Goal: Check status: Check status

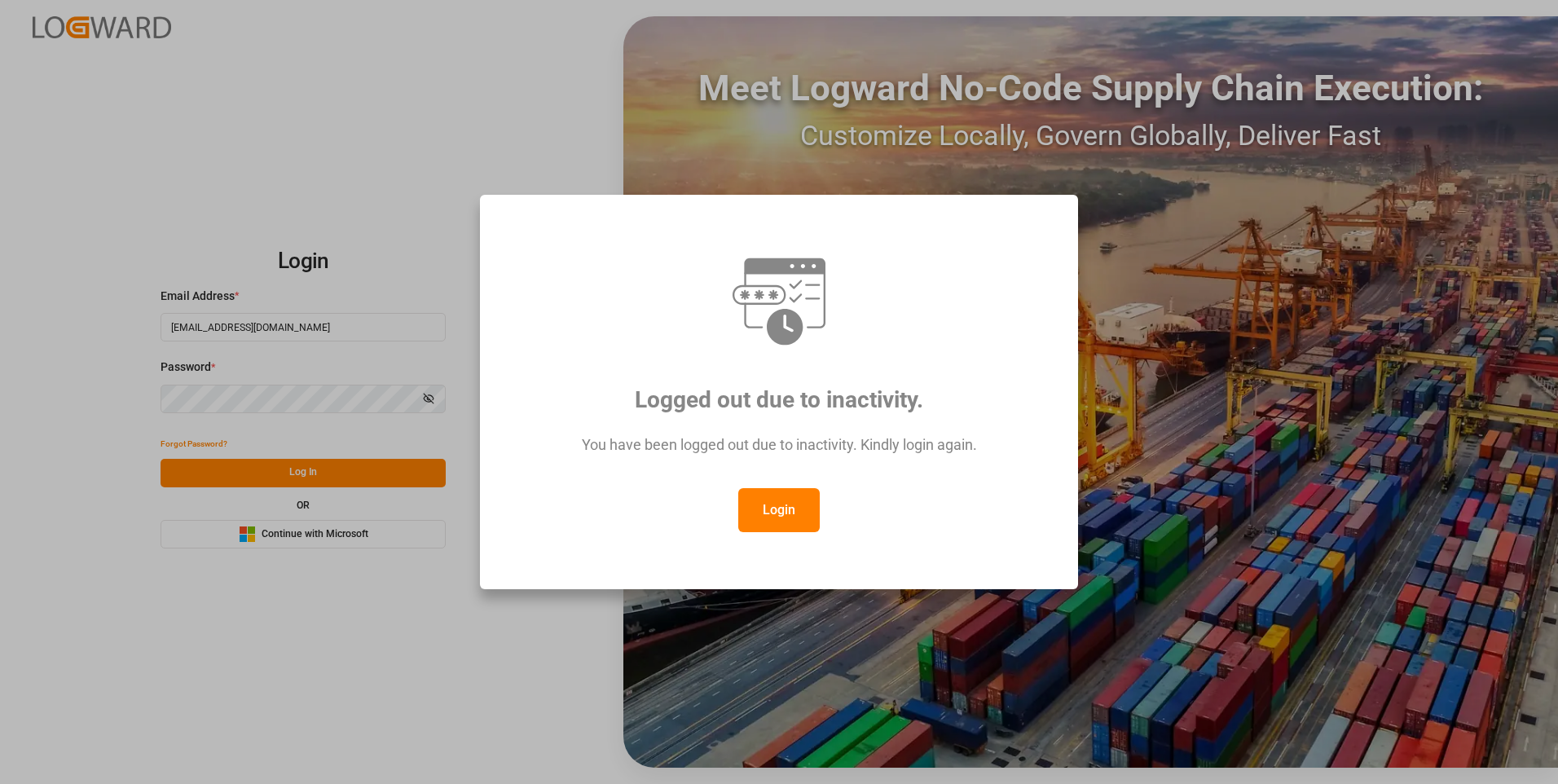
click at [769, 502] on button "Login" at bounding box center [779, 510] width 82 height 44
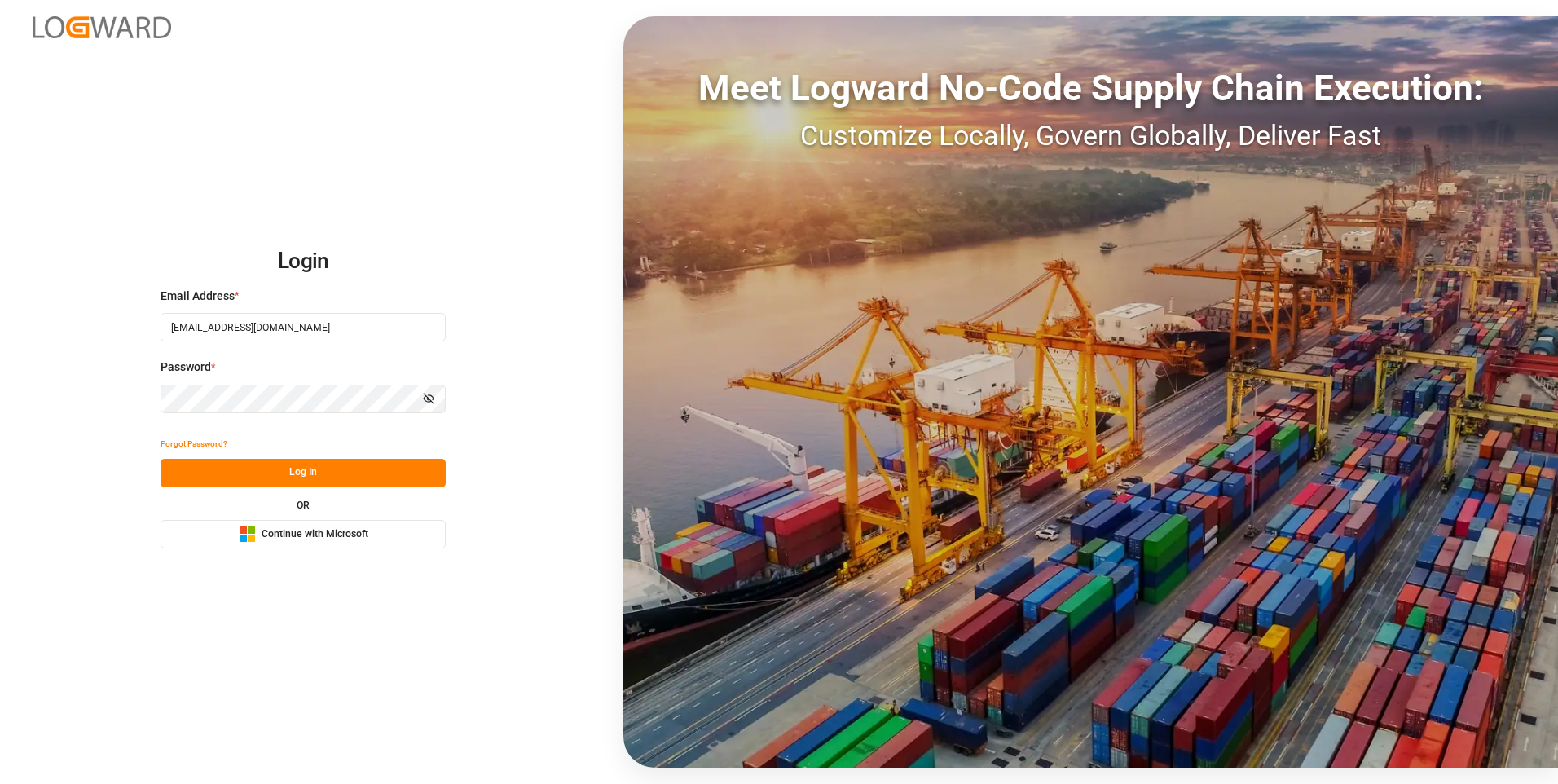
click at [373, 478] on button "Log In" at bounding box center [303, 473] width 285 height 29
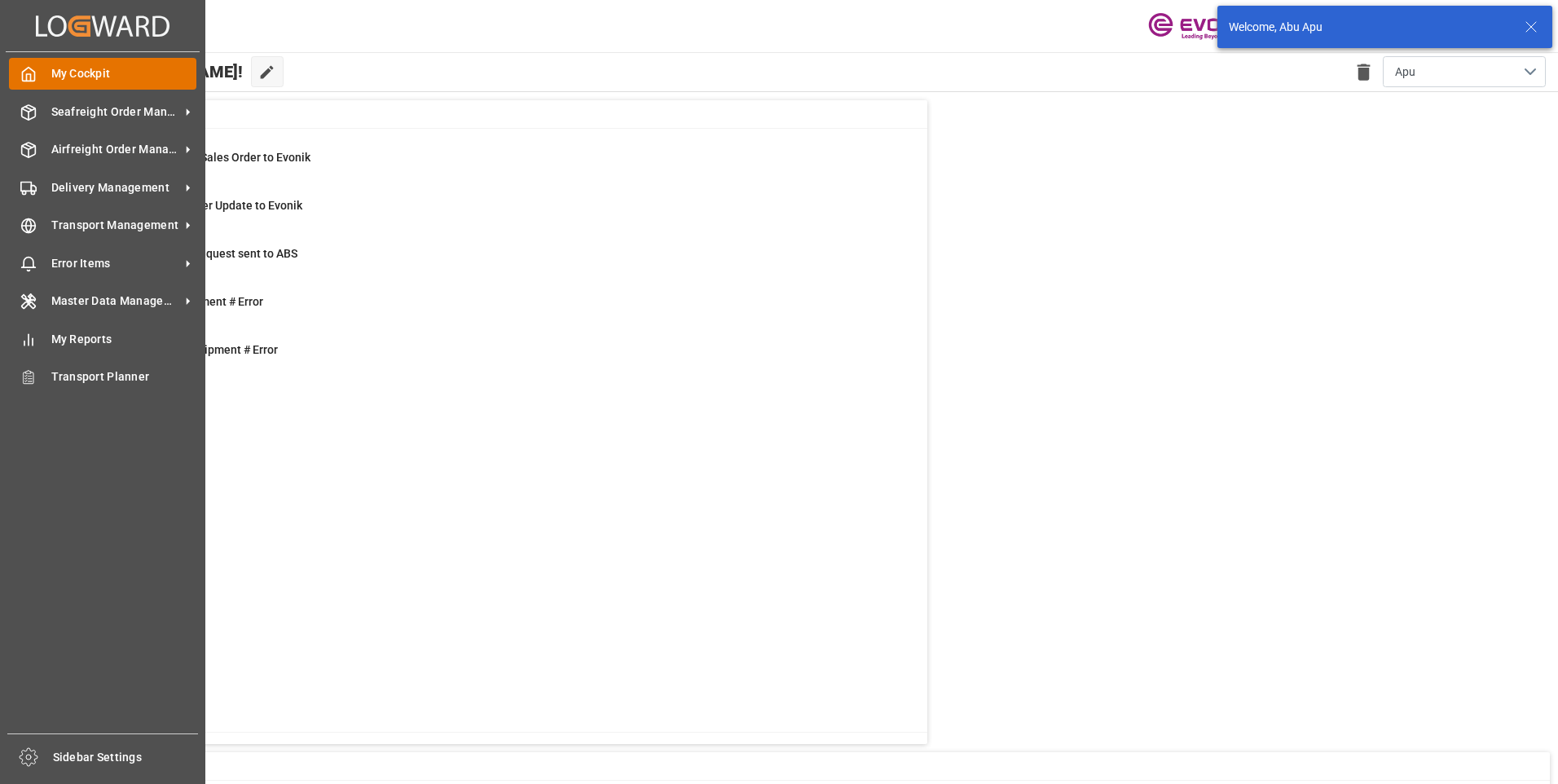
click at [29, 67] on icon at bounding box center [28, 74] width 16 height 16
click at [117, 108] on span "Seafreight Order Management" at bounding box center [115, 112] width 128 height 17
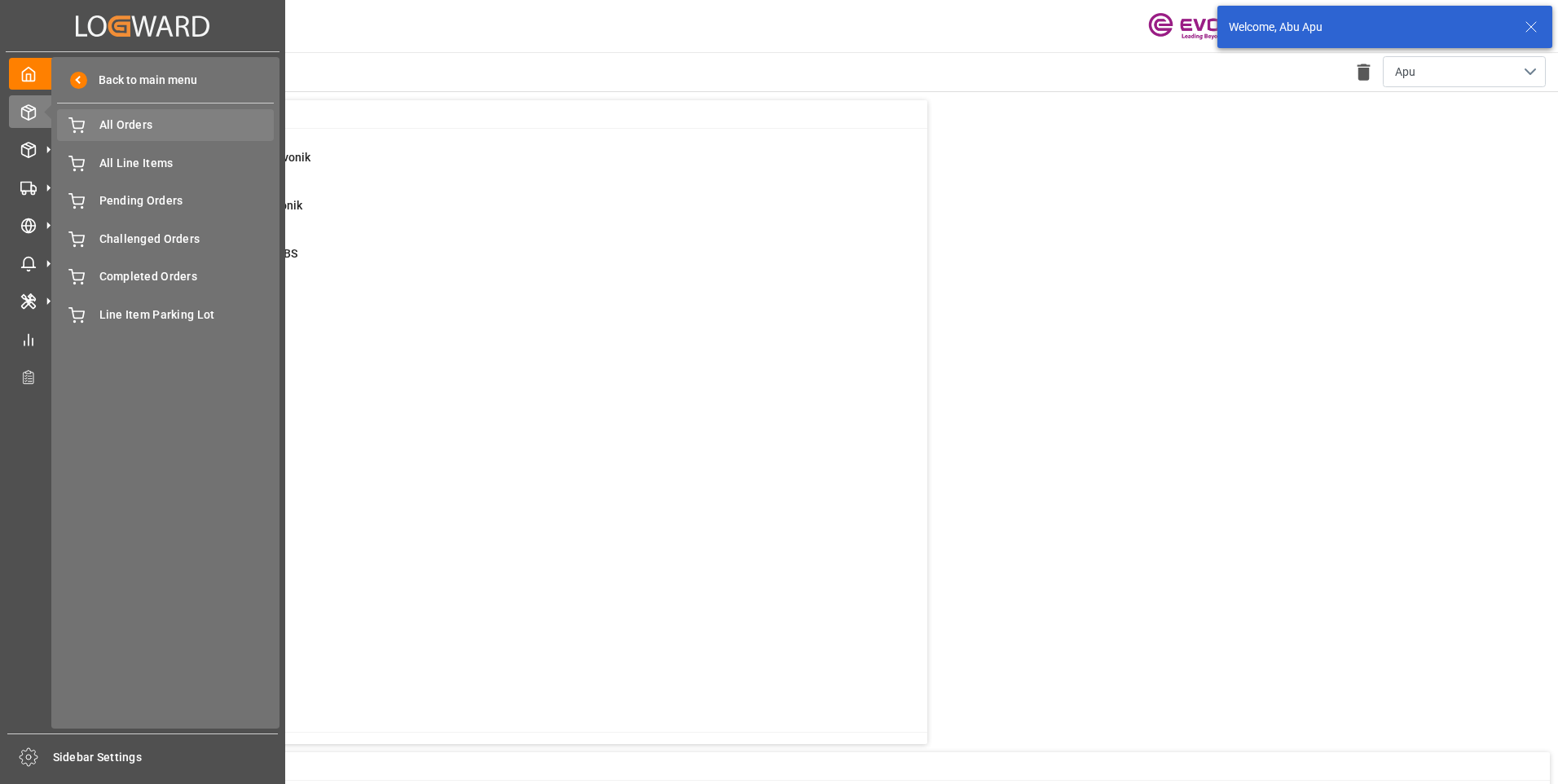
click at [126, 127] on span "All Orders" at bounding box center [187, 125] width 175 height 17
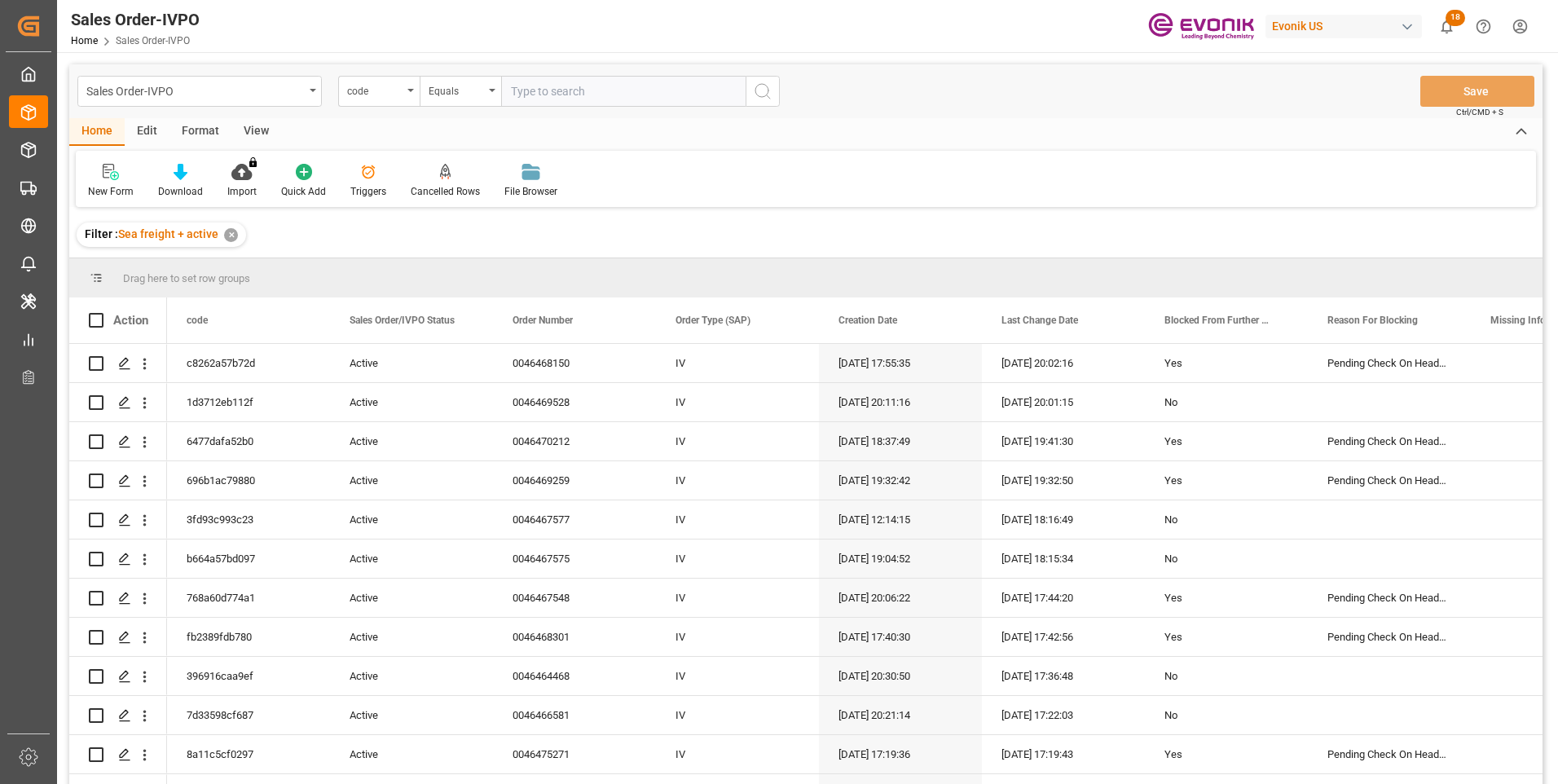
click at [410, 92] on div "code" at bounding box center [379, 91] width 82 height 31
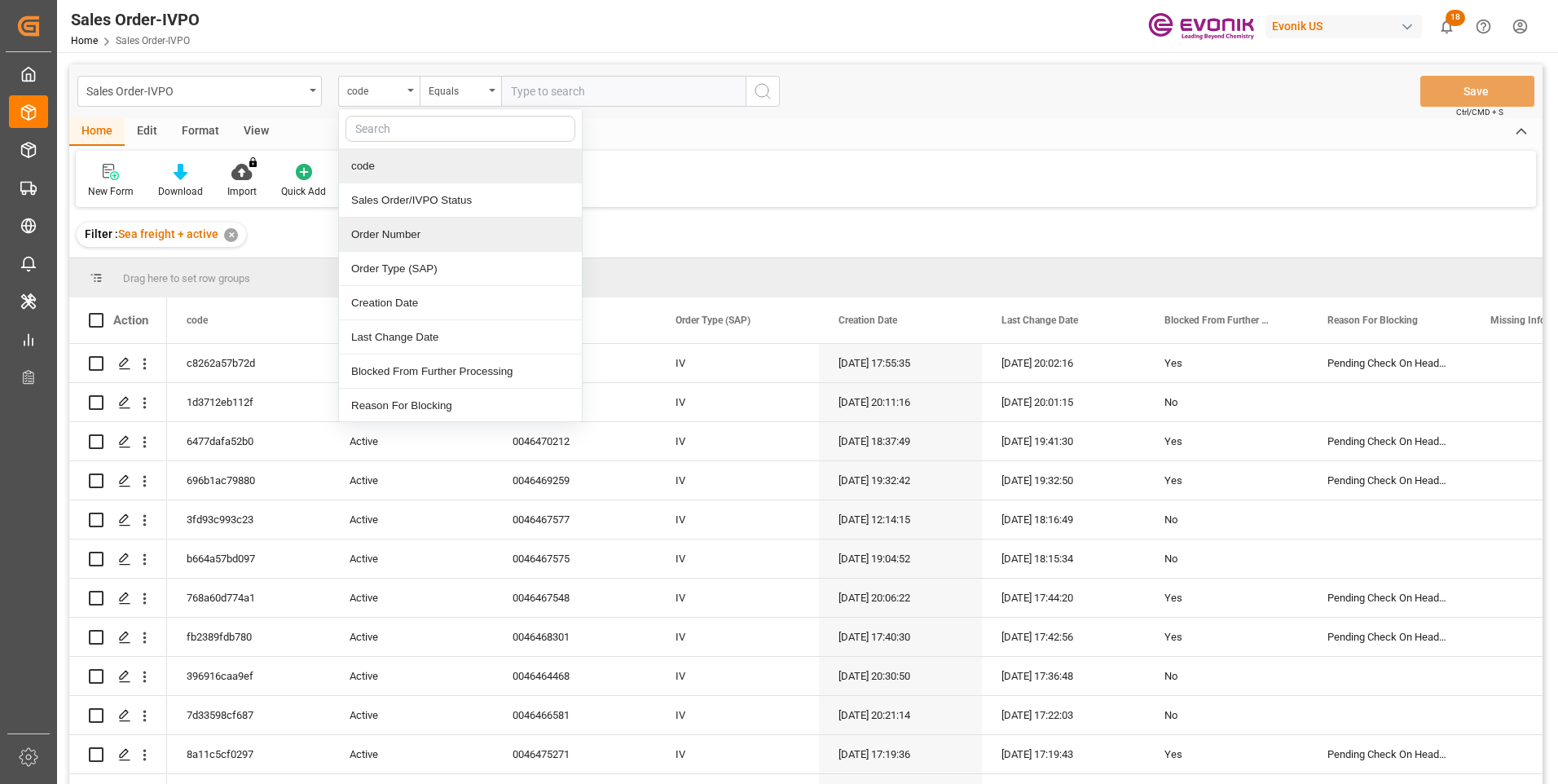
click at [388, 230] on div "Order Number" at bounding box center [461, 234] width 243 height 34
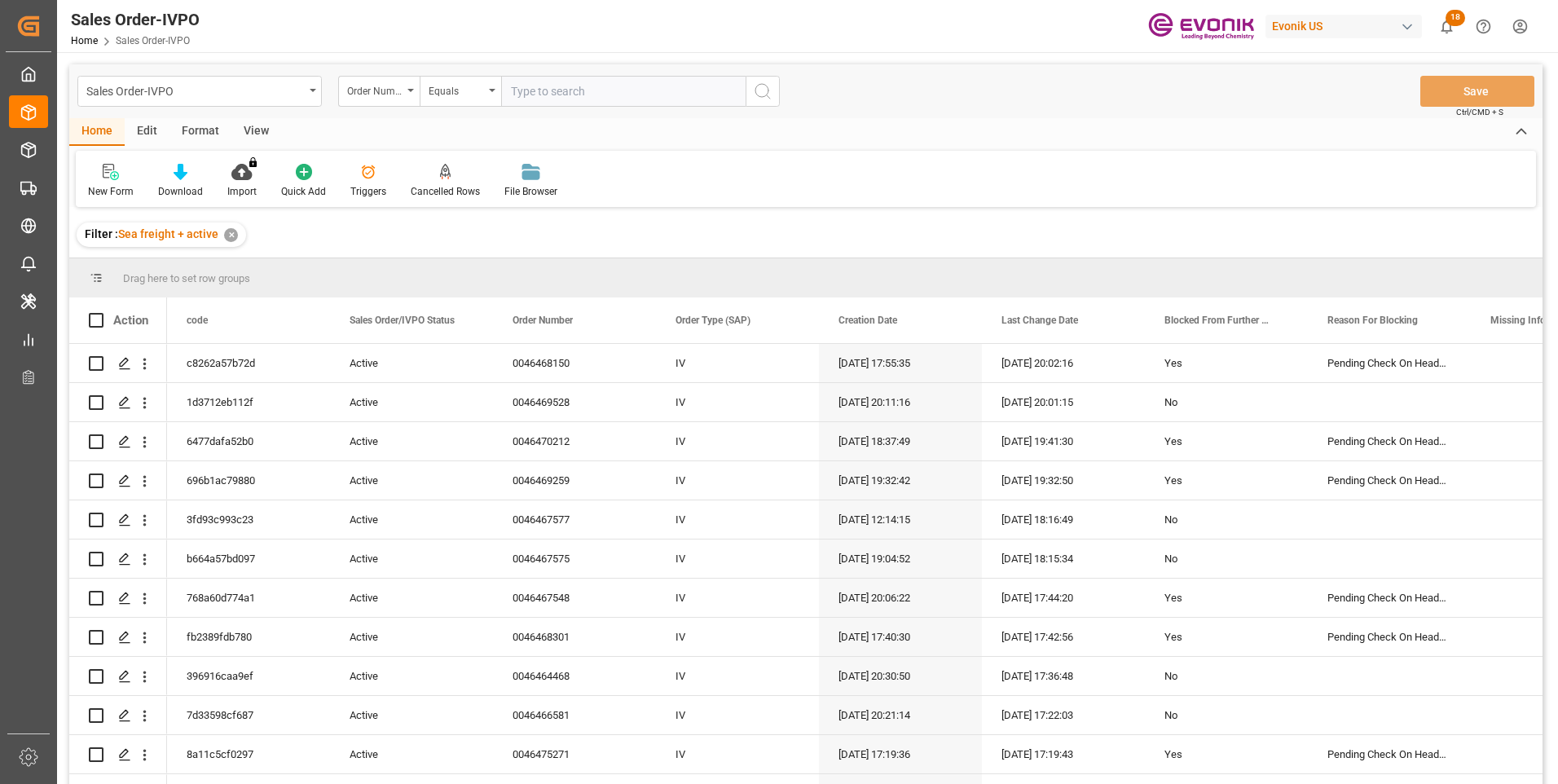
click at [543, 92] on input "text" at bounding box center [624, 91] width 245 height 31
paste input "46472579"
type input "0046472579"
click at [769, 97] on line "search button" at bounding box center [769, 97] width 3 height 3
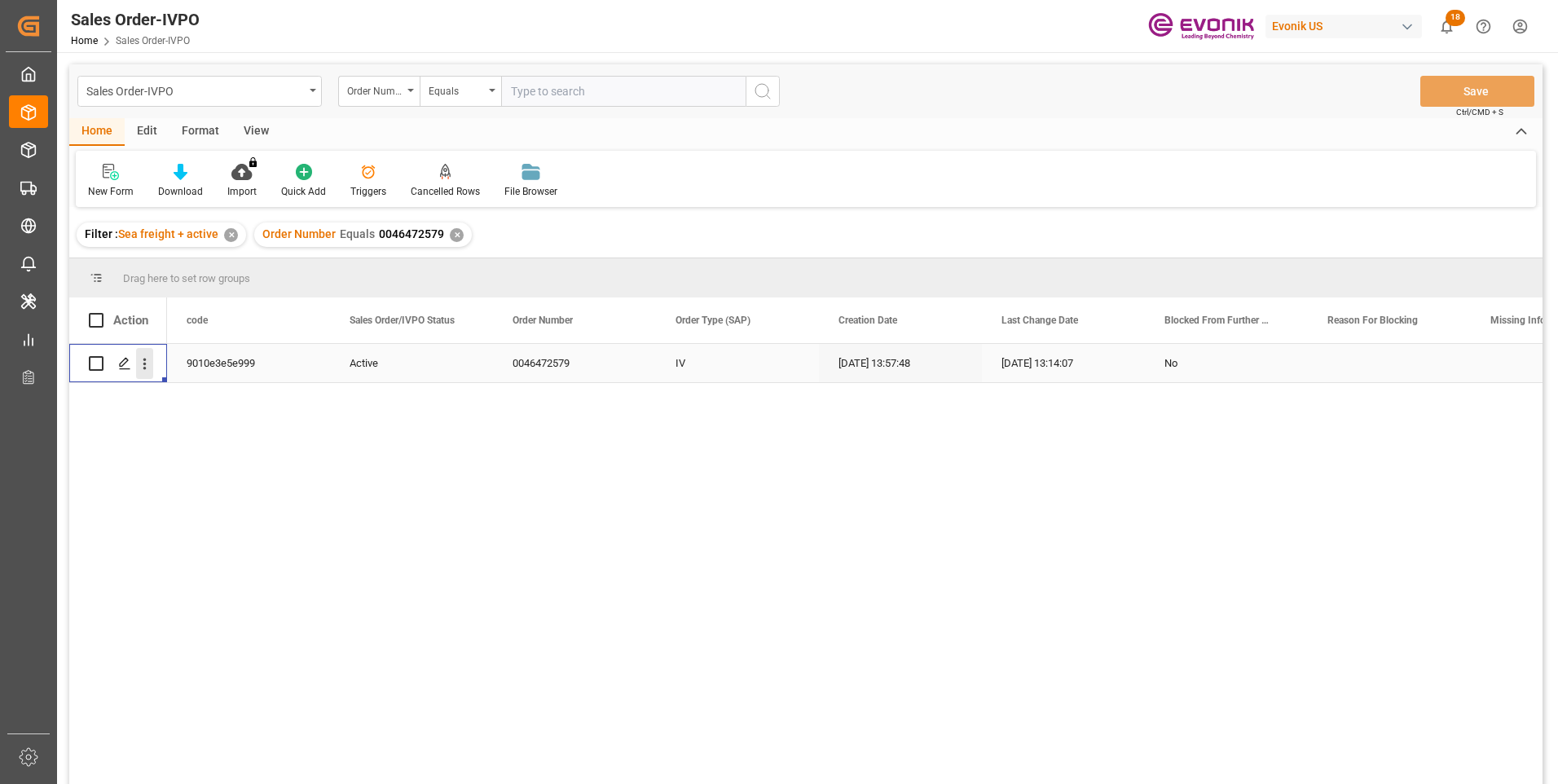
click at [145, 367] on icon "open menu" at bounding box center [145, 364] width 17 height 17
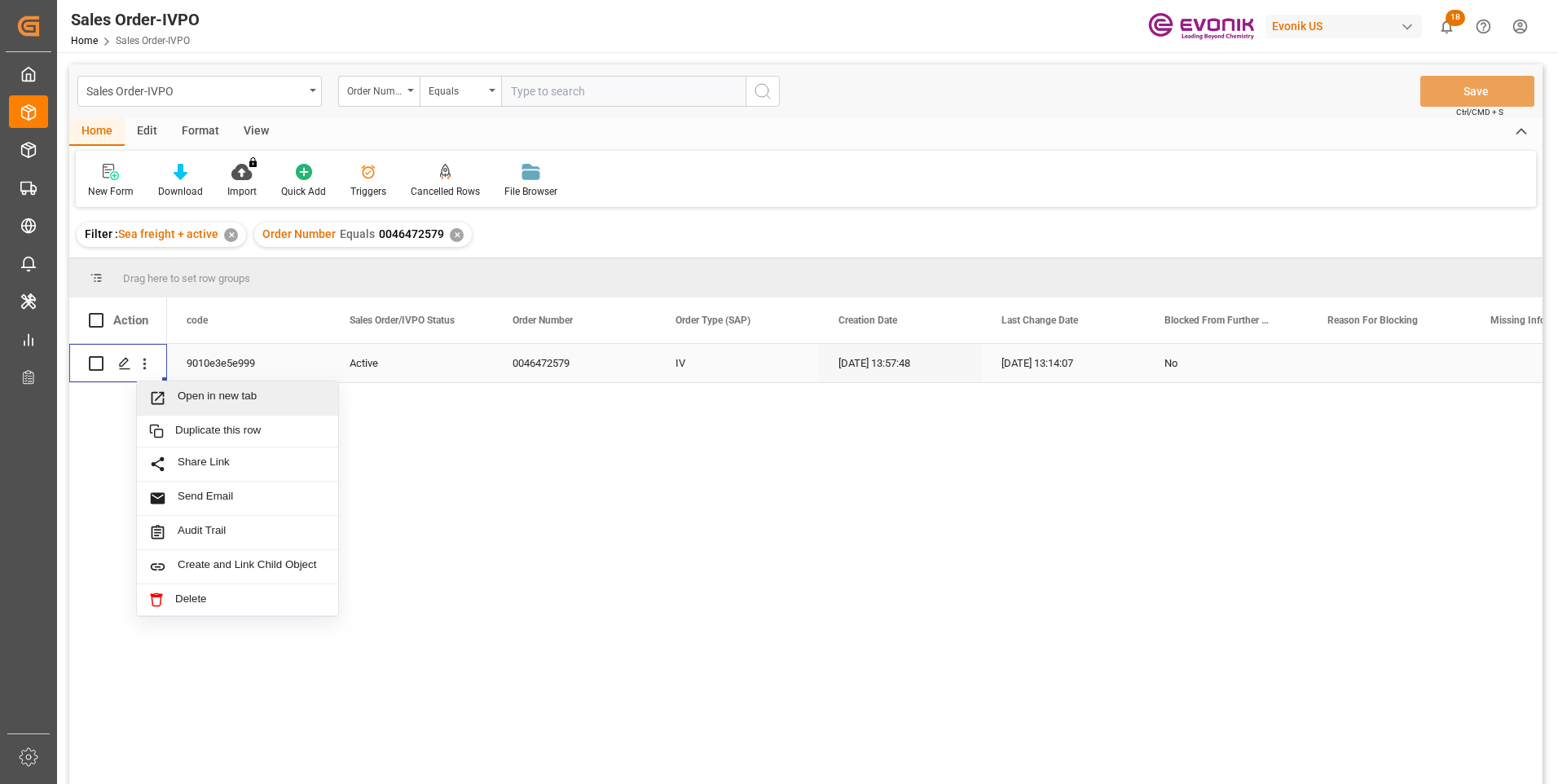
click at [202, 399] on span "Open in new tab" at bounding box center [252, 398] width 148 height 17
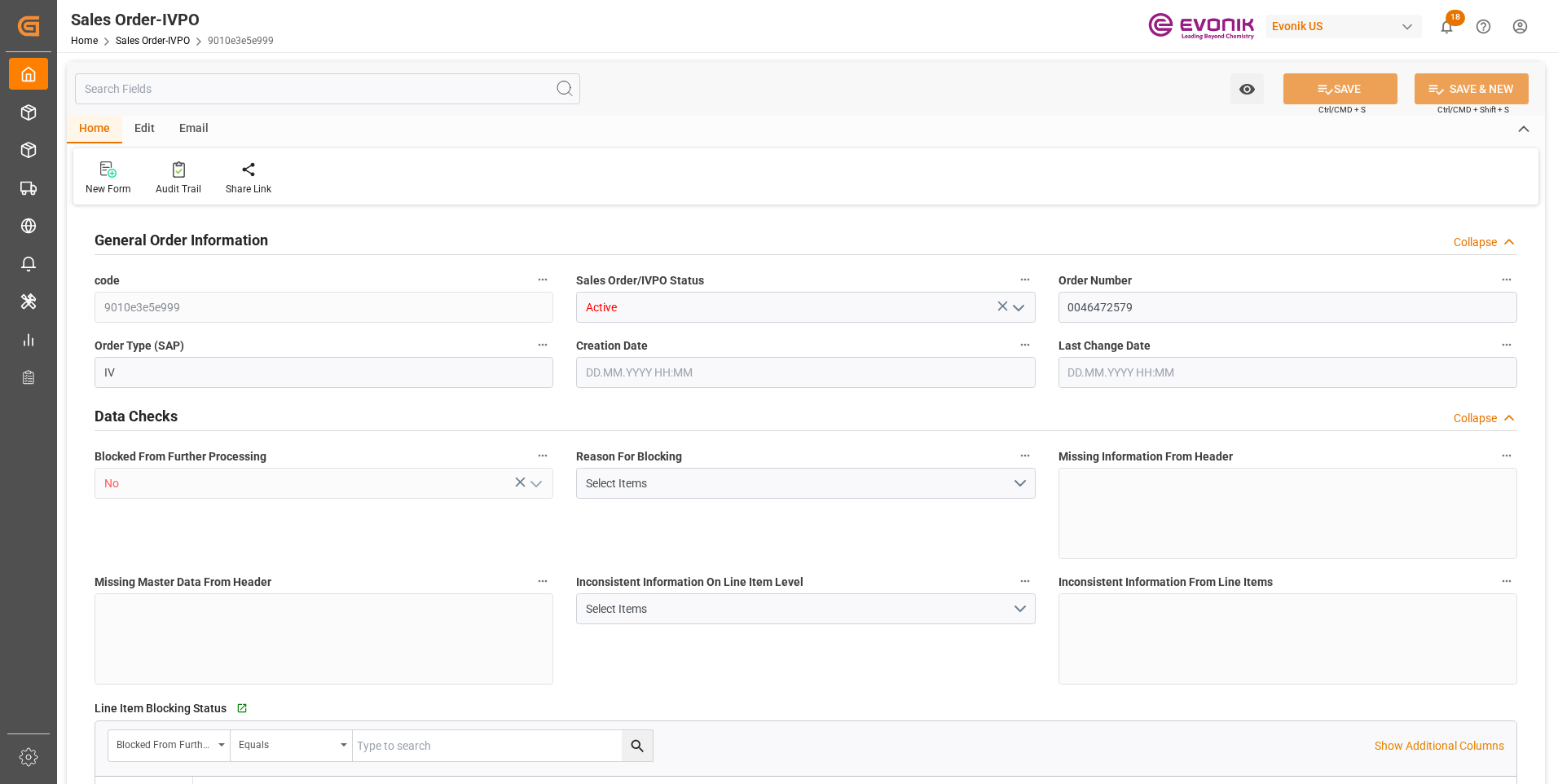
type input "BRSSZ"
type input "0"
type input "1"
type input "2"
type input "1"
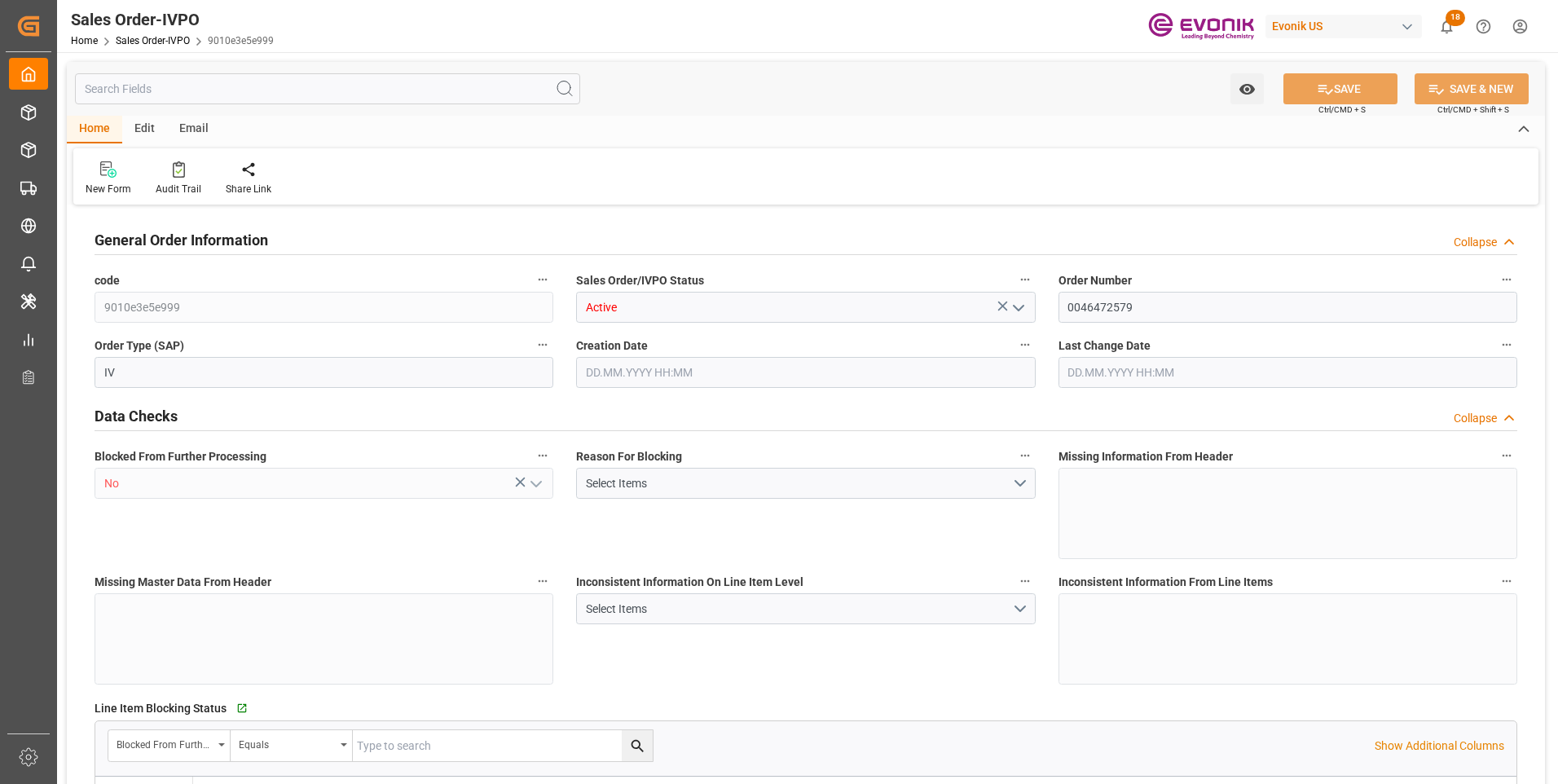
type input "19798"
type input "17.86"
type input "17000"
type input "30"
type input "22.09.2025 13:57"
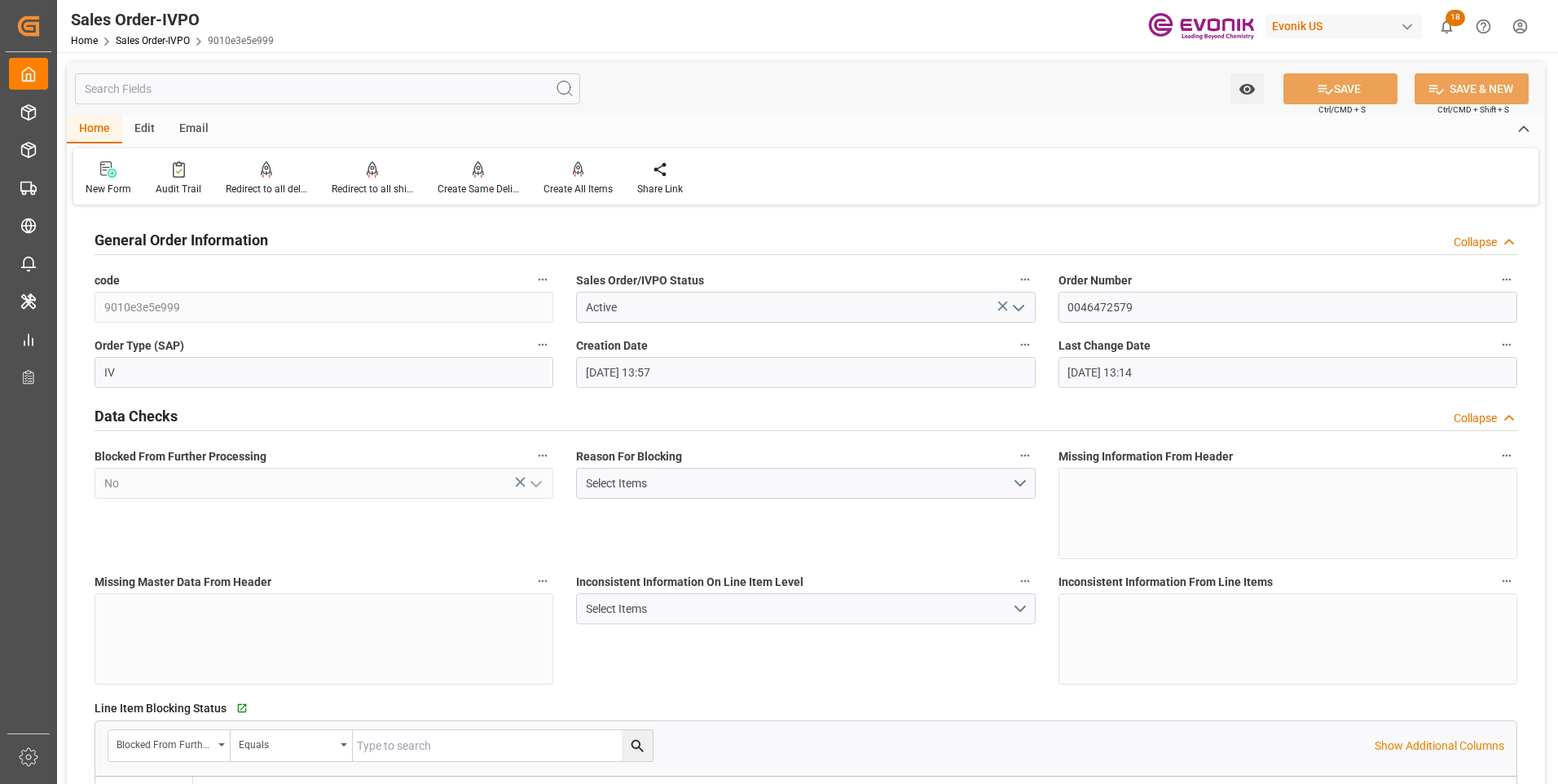
type input "25.09.2025 13:14"
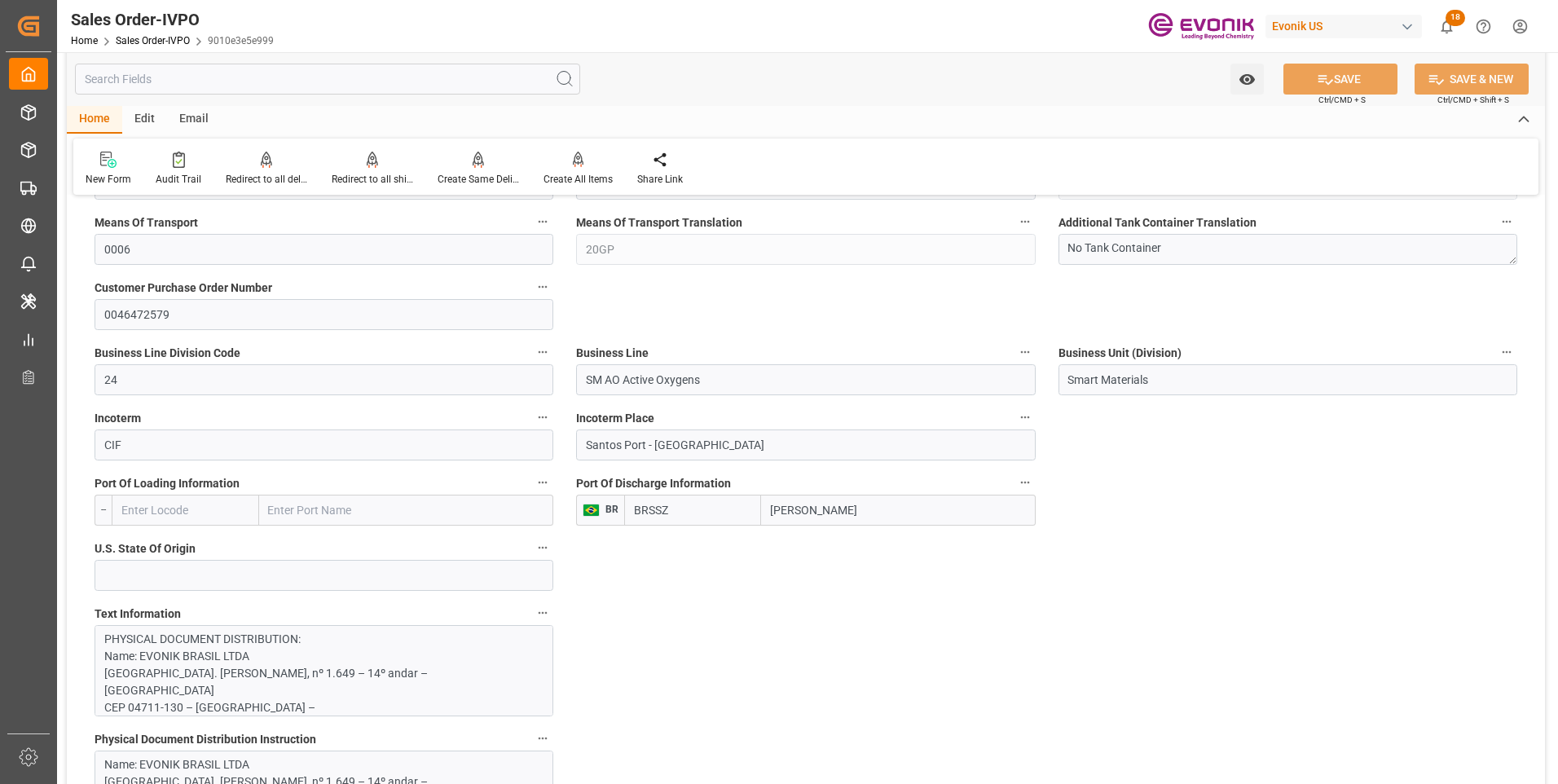
scroll to position [1140, 0]
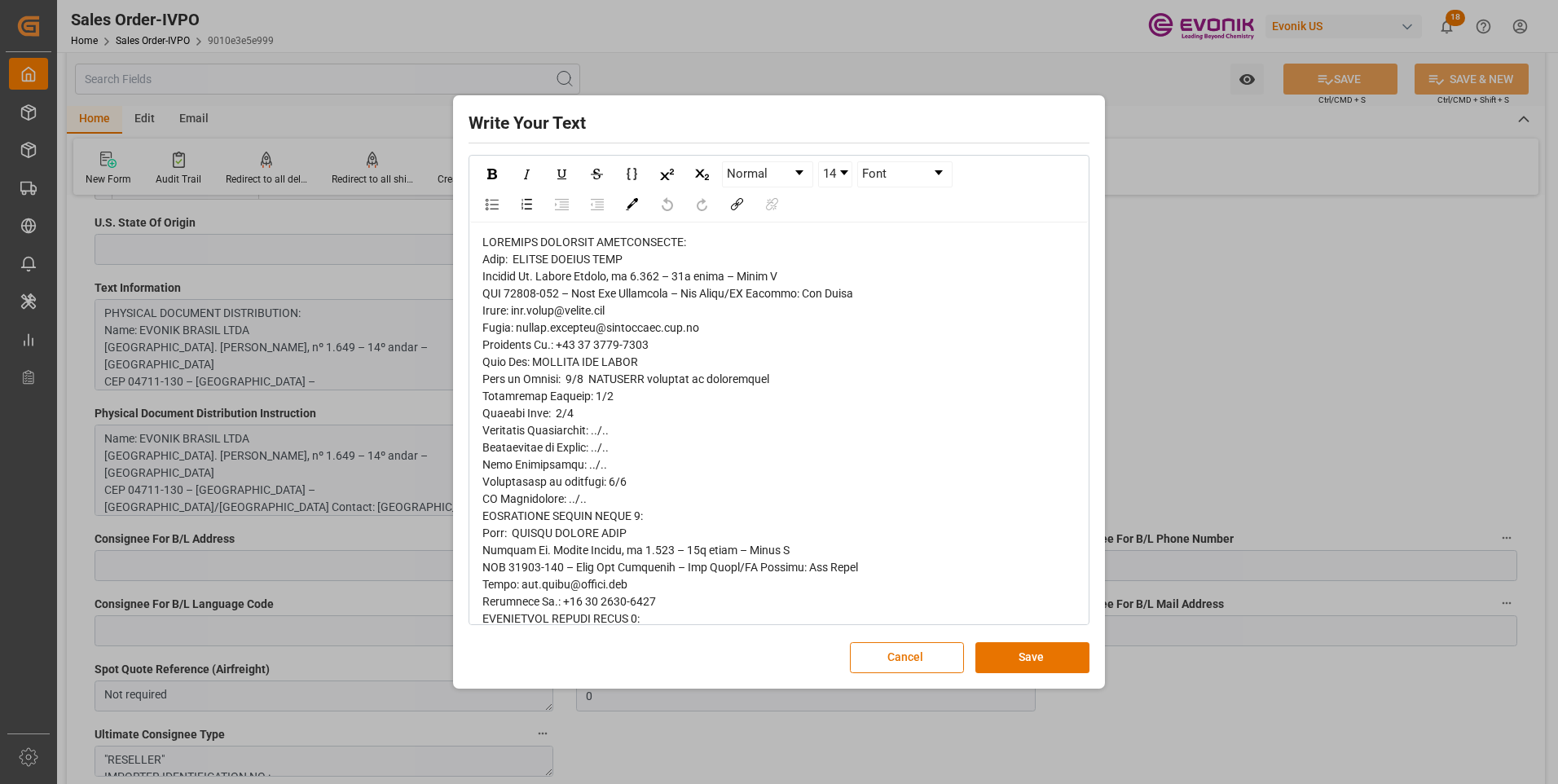
click at [579, 338] on span "rdw-editor" at bounding box center [670, 773] width 376 height 1074
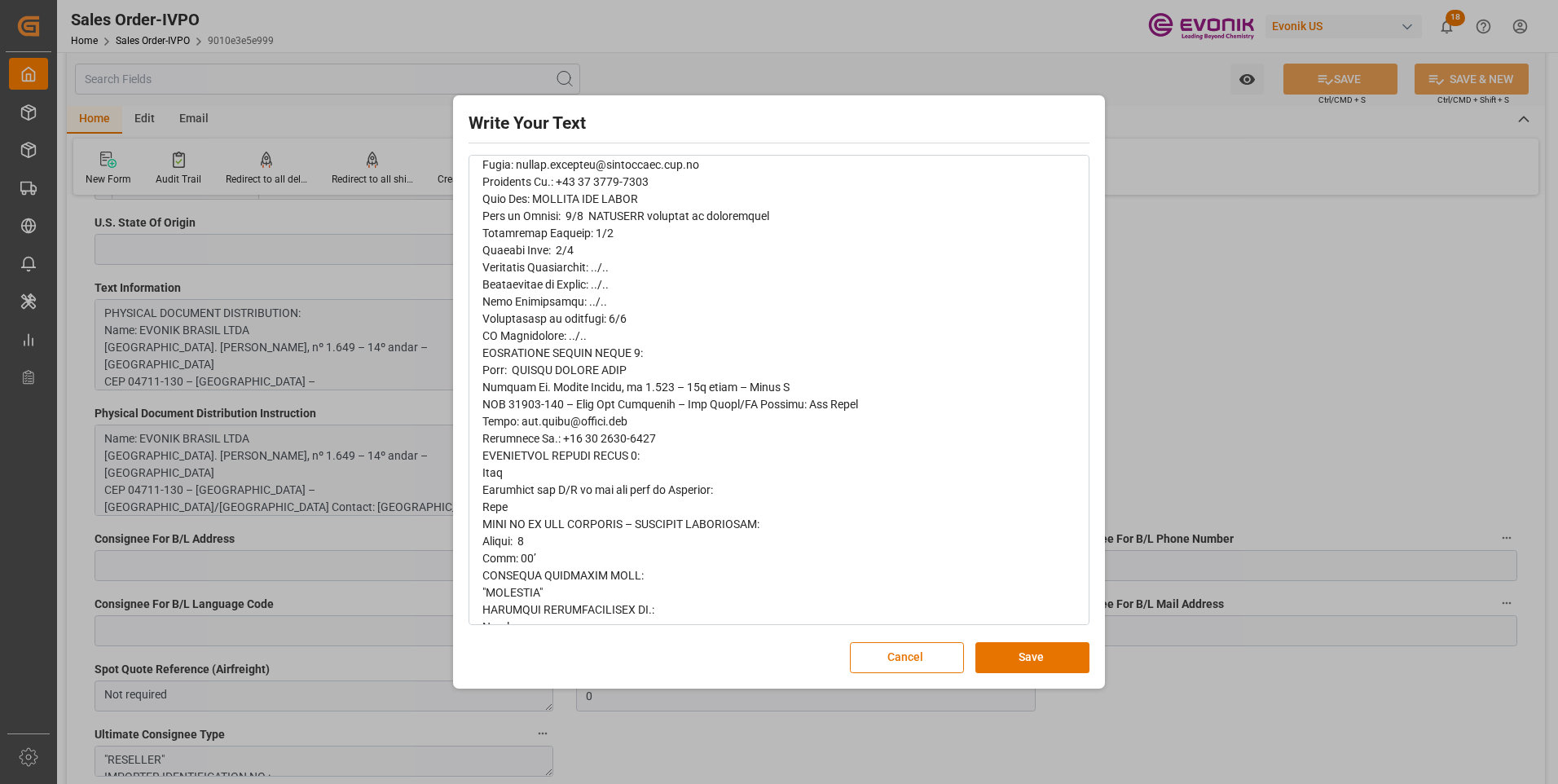
scroll to position [0, 0]
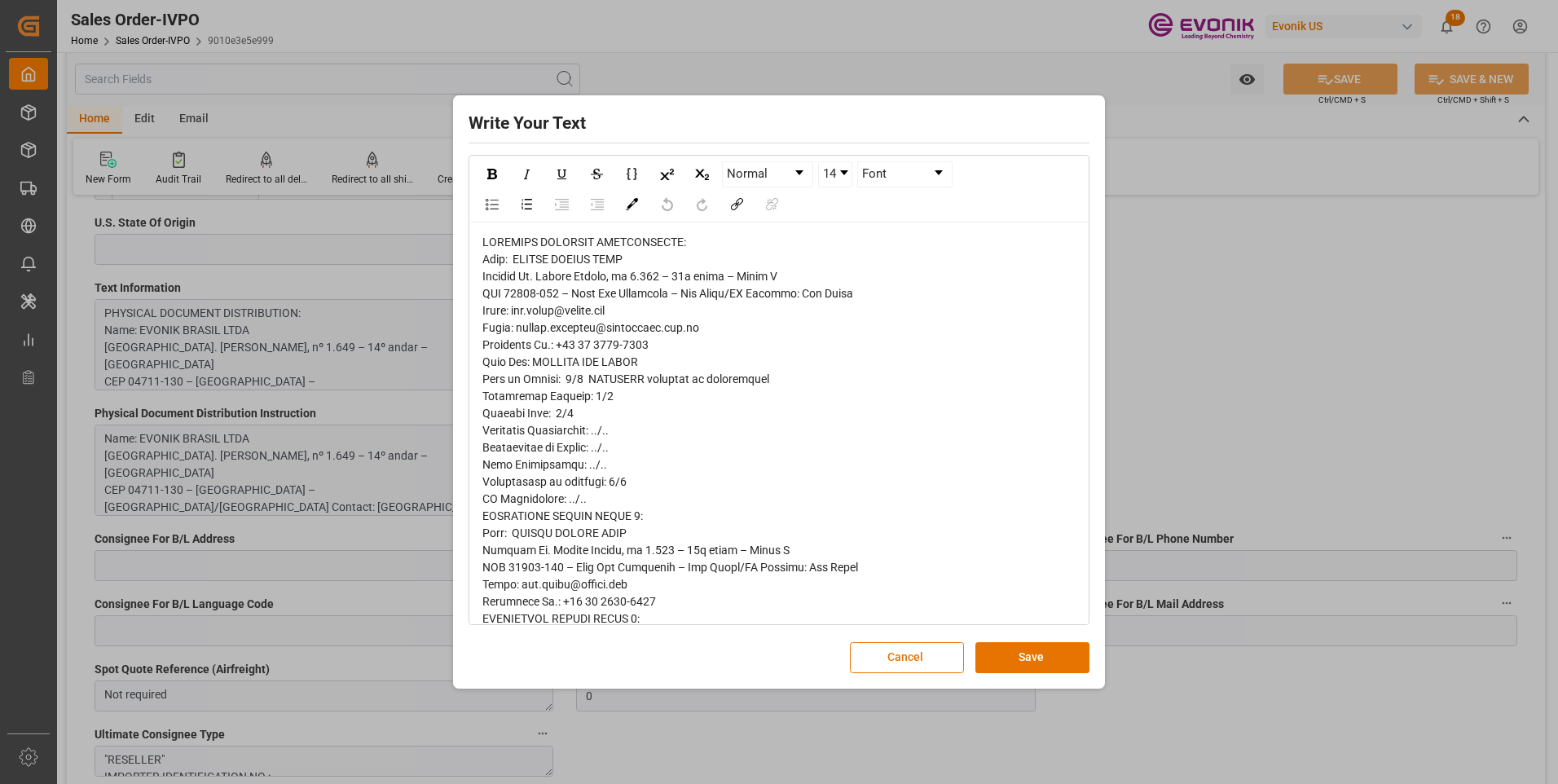
click at [607, 318] on div "rdw-editor" at bounding box center [779, 773] width 594 height 1078
click at [597, 370] on div "rdw-editor" at bounding box center [779, 773] width 594 height 1078
click at [576, 409] on div "rdw-editor" at bounding box center [779, 773] width 594 height 1078
click at [578, 449] on span "rdw-editor" at bounding box center [670, 773] width 376 height 1074
click at [571, 482] on span "rdw-editor" at bounding box center [670, 773] width 376 height 1074
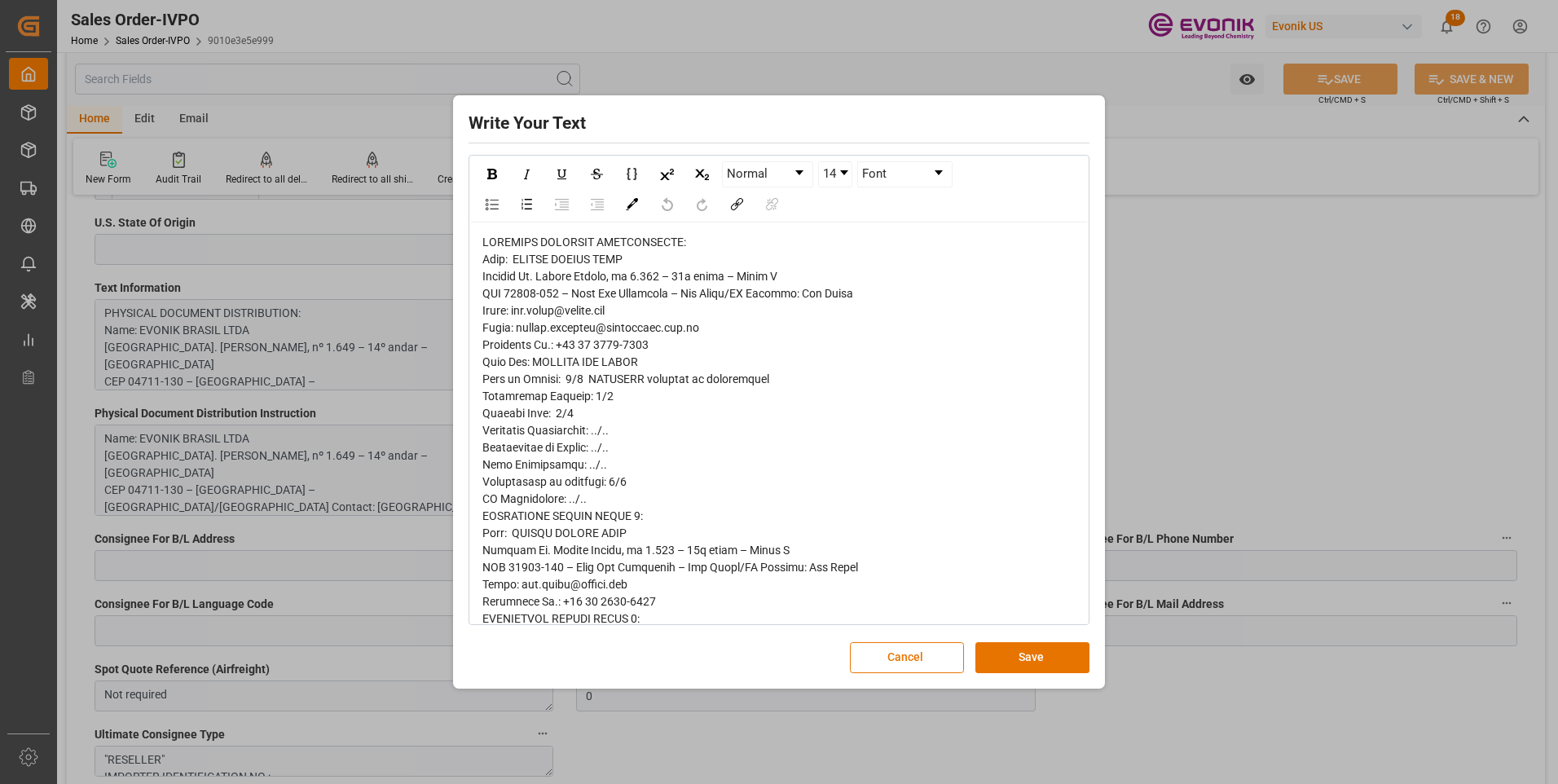
scroll to position [82, 0]
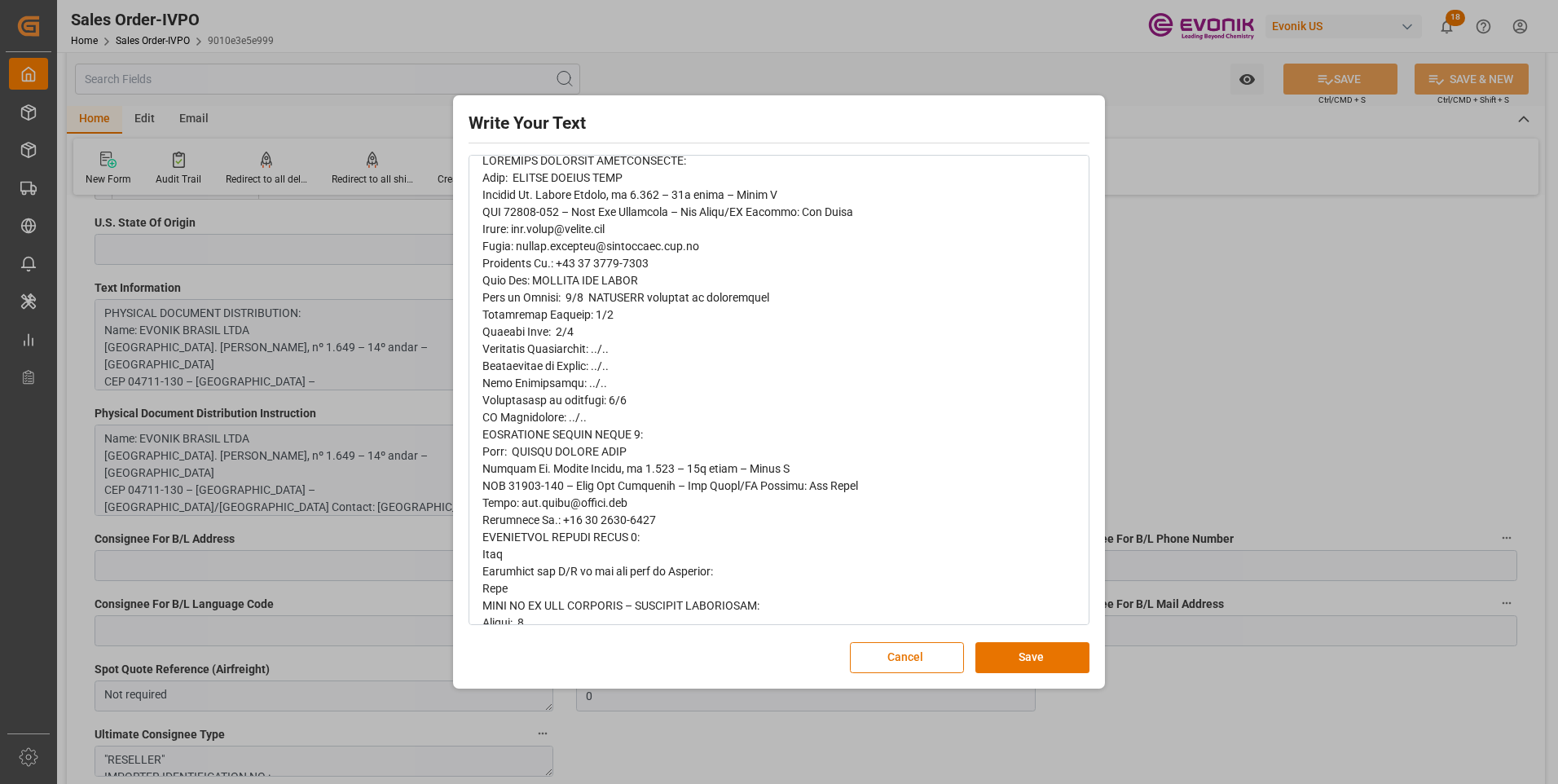
click at [586, 539] on span "rdw-editor" at bounding box center [670, 691] width 376 height 1074
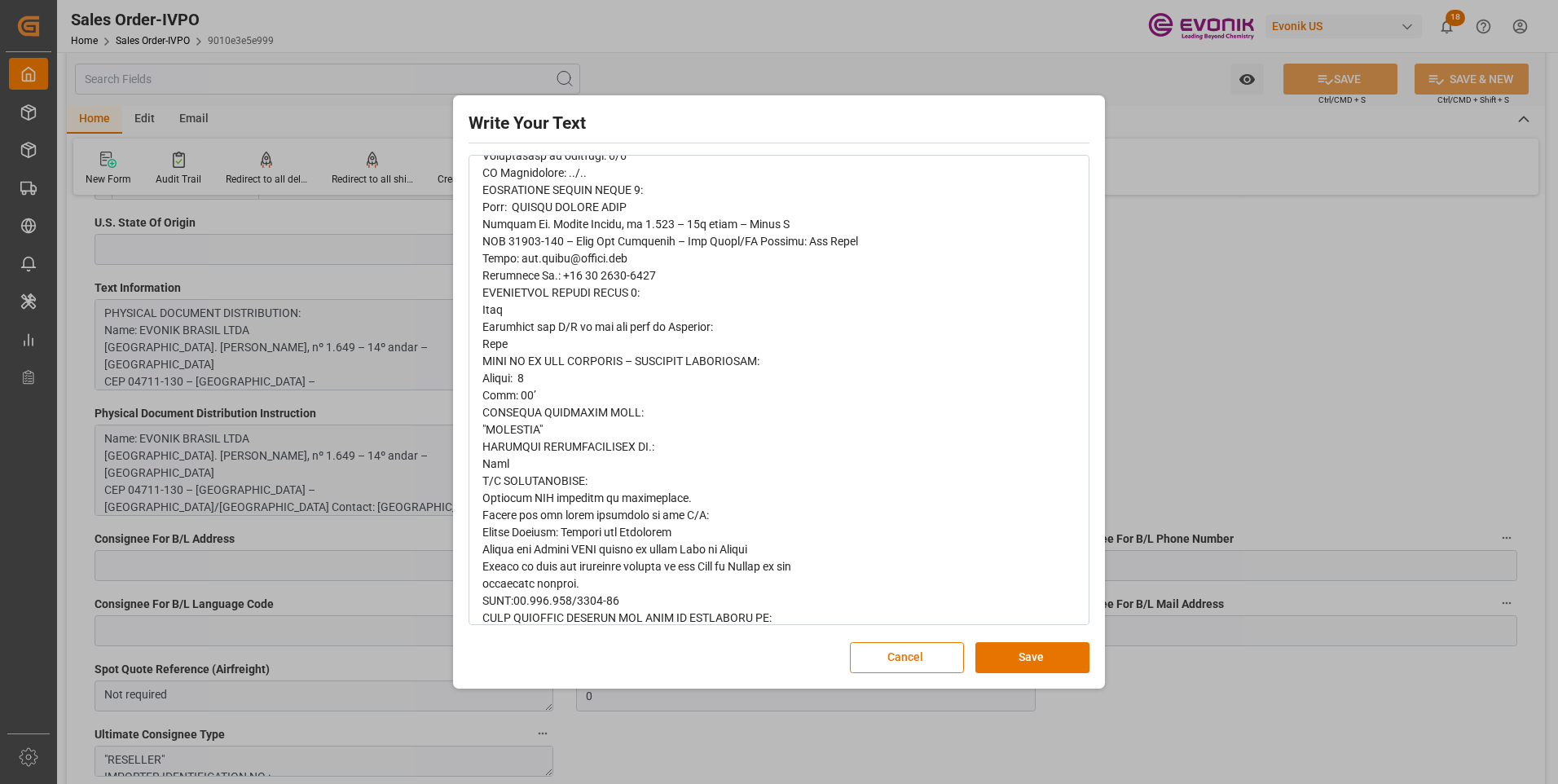
scroll to position [489, 0]
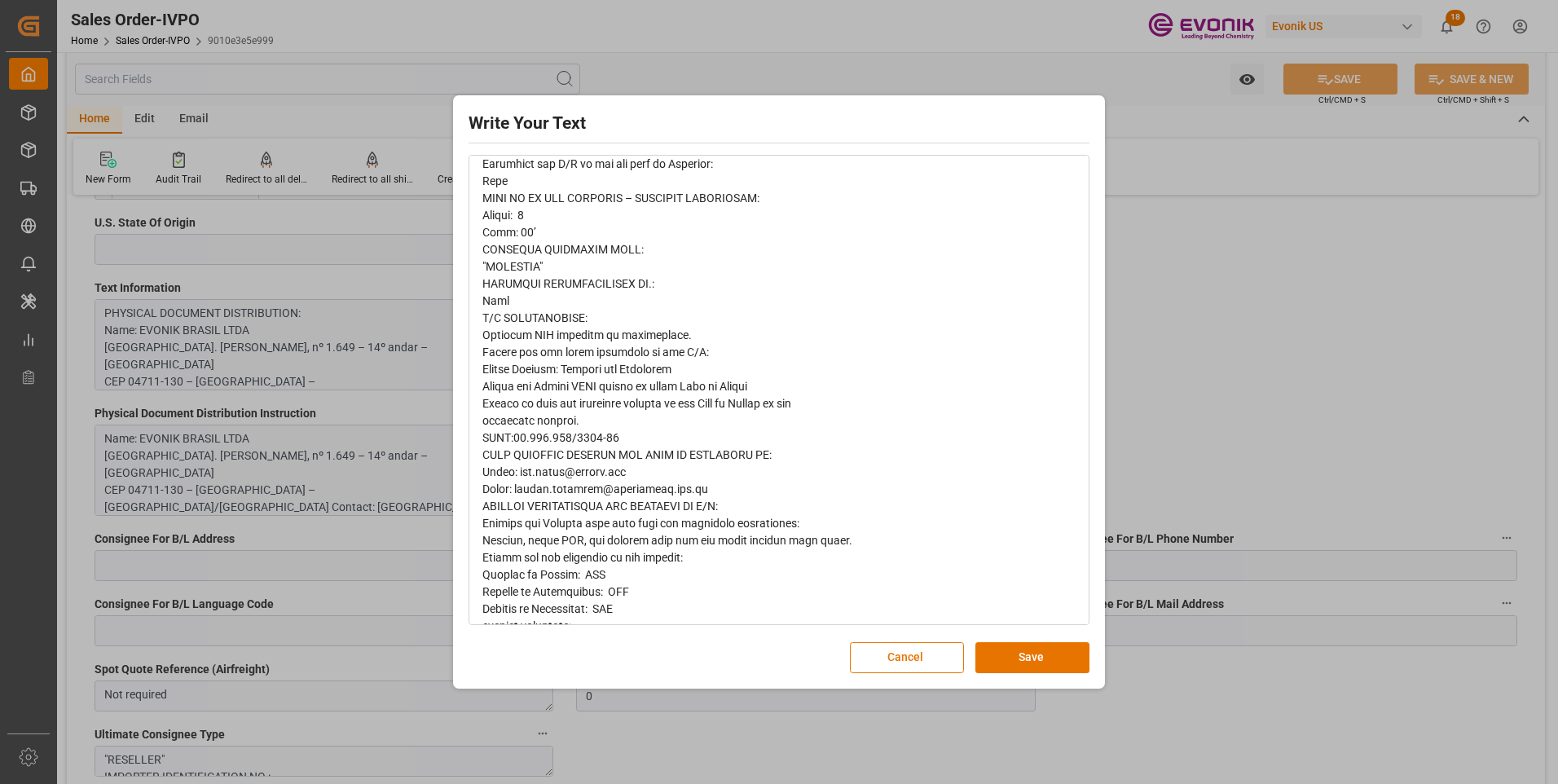
click at [535, 437] on span "rdw-editor" at bounding box center [670, 284] width 376 height 1074
click at [694, 383] on span "rdw-editor" at bounding box center [670, 284] width 376 height 1074
click at [1166, 406] on div "Write Your Text Normal 14 Font Cancel Save" at bounding box center [779, 392] width 1558 height 784
